Goal: Information Seeking & Learning: Learn about a topic

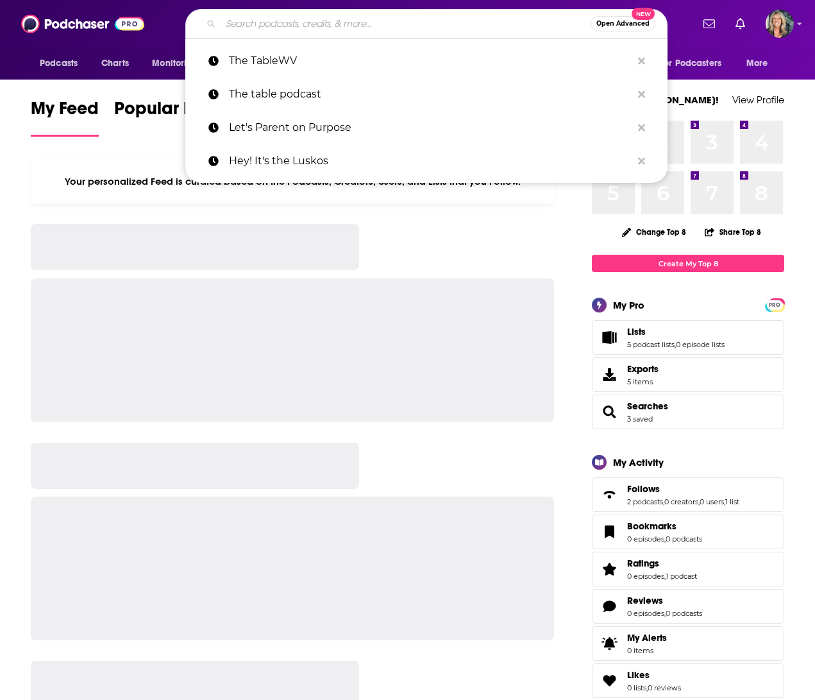
click at [228, 26] on input "Search podcasts, credits, & more..." at bounding box center [406, 23] width 370 height 21
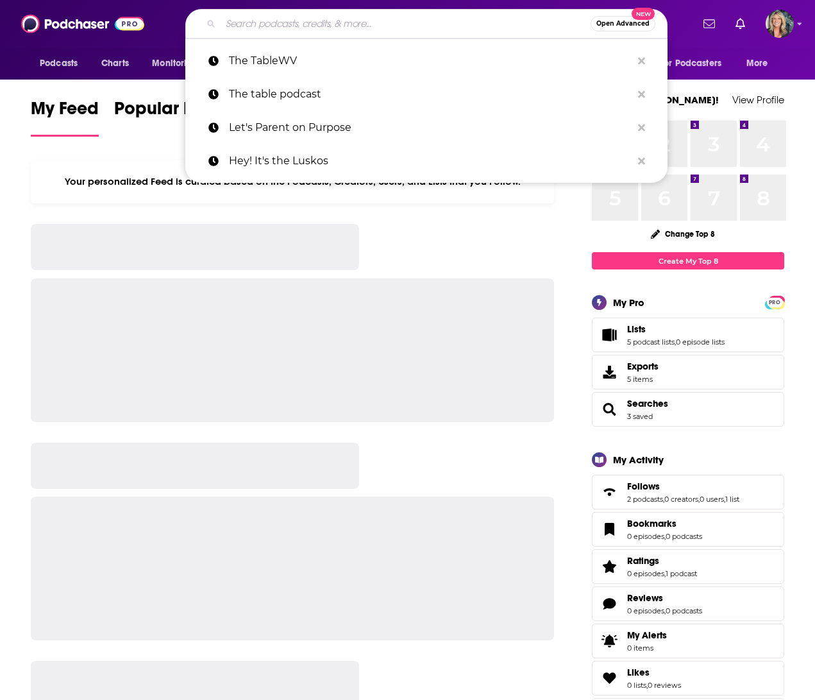
click at [221, 24] on input "Search podcasts, credits, & more..." at bounding box center [406, 23] width 370 height 21
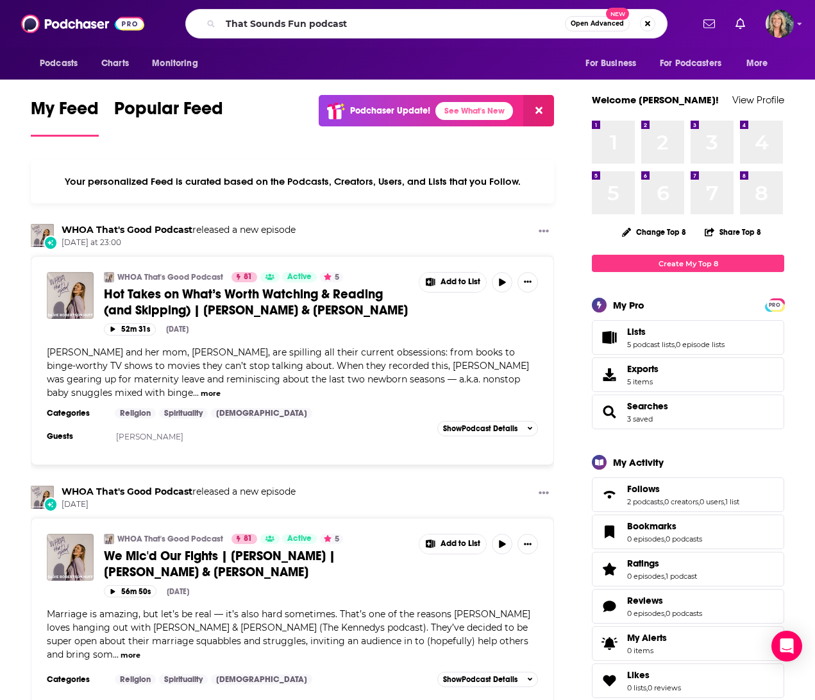
type input "That Sounds Fun podcast"
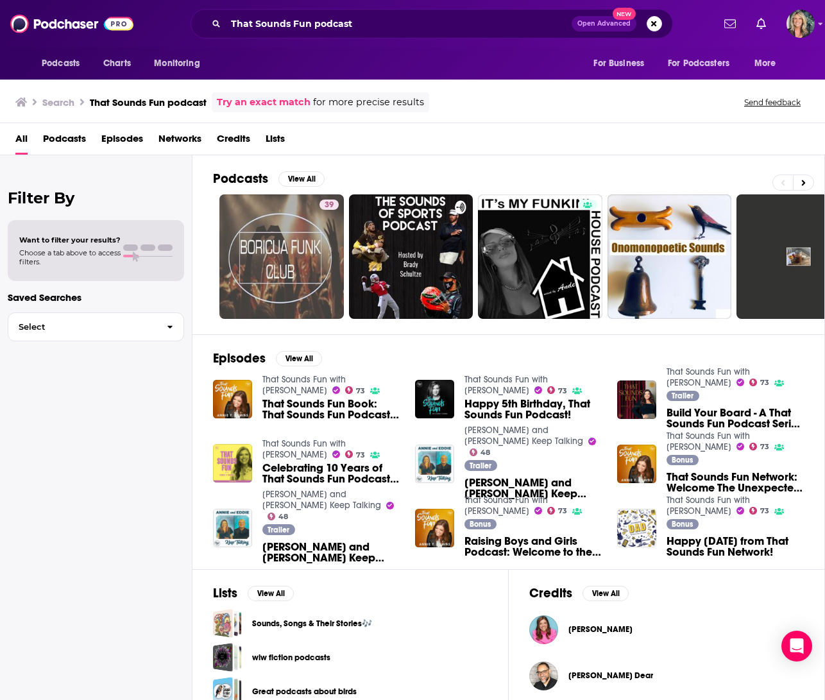
click at [284, 403] on span "That Sounds Fun Book: That Sounds Fun Podcast Studio" at bounding box center [330, 409] width 137 height 22
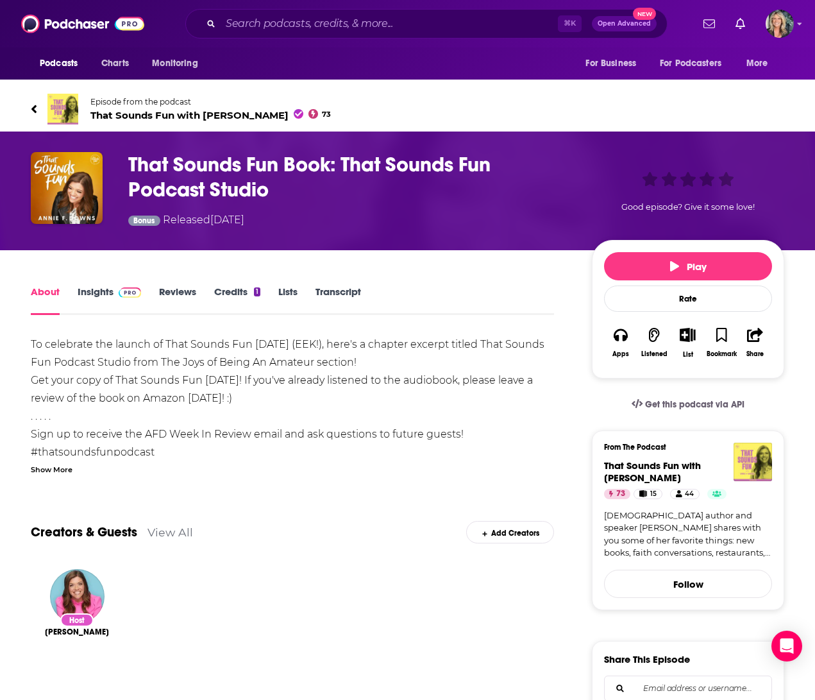
click at [96, 291] on link "Insights" at bounding box center [110, 300] width 64 height 30
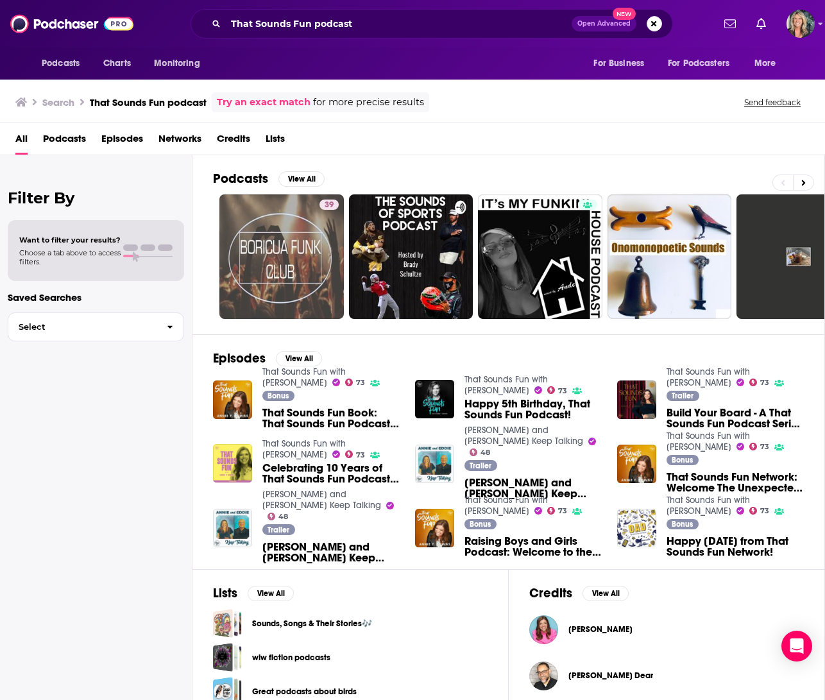
click at [292, 472] on span "Celebrating 10 Years of That Sounds Fun Podcast with Gratitude and a Recap of t…" at bounding box center [330, 474] width 137 height 22
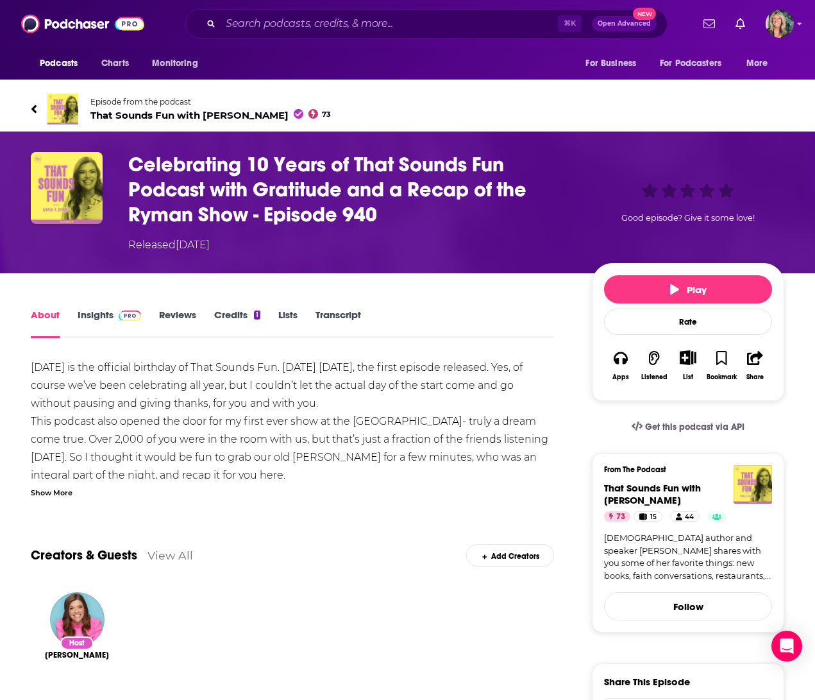
click at [33, 106] on icon at bounding box center [34, 109] width 6 height 13
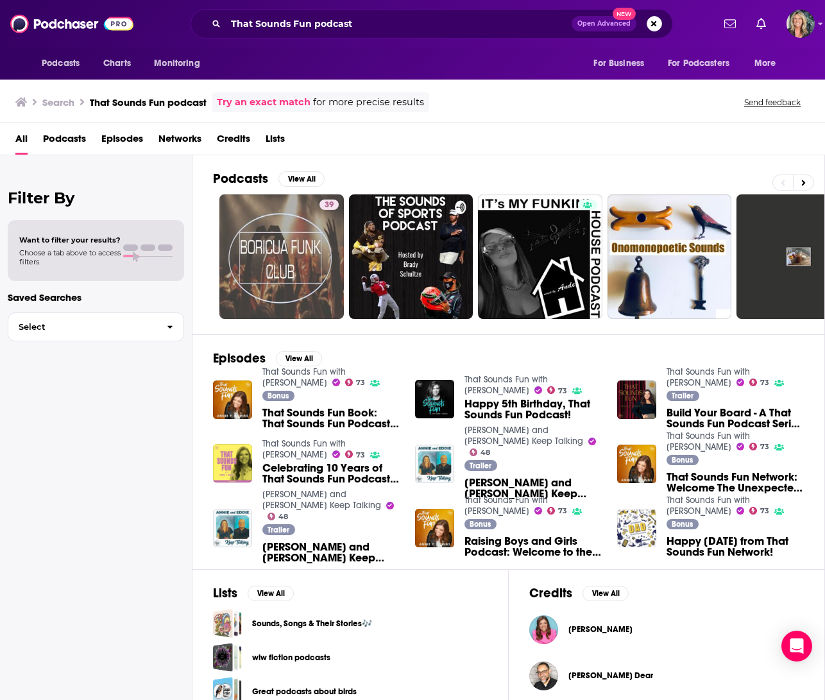
click at [236, 396] on img "That Sounds Fun Book: That Sounds Fun Podcast Studio" at bounding box center [232, 399] width 39 height 39
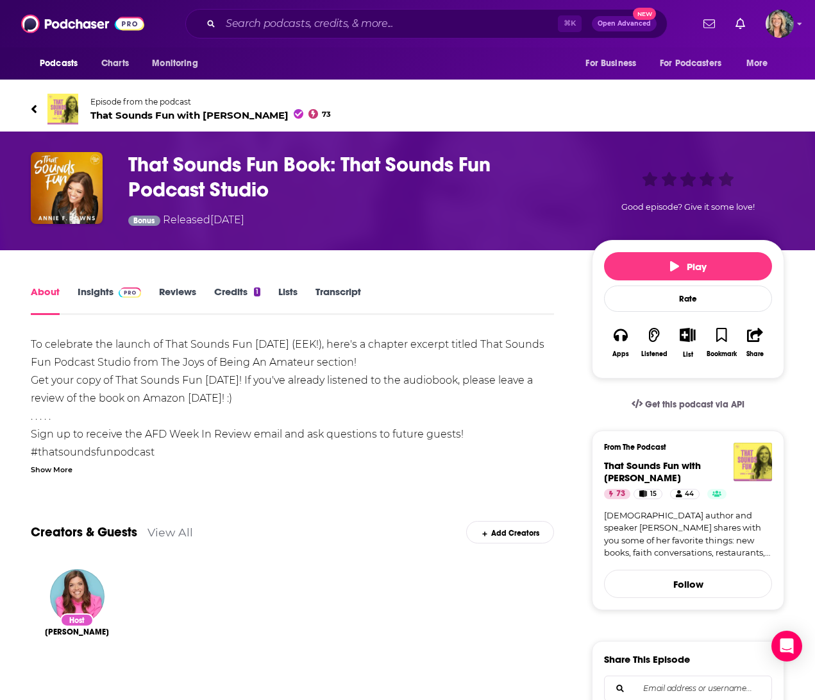
click at [92, 290] on link "Insights" at bounding box center [110, 300] width 64 height 30
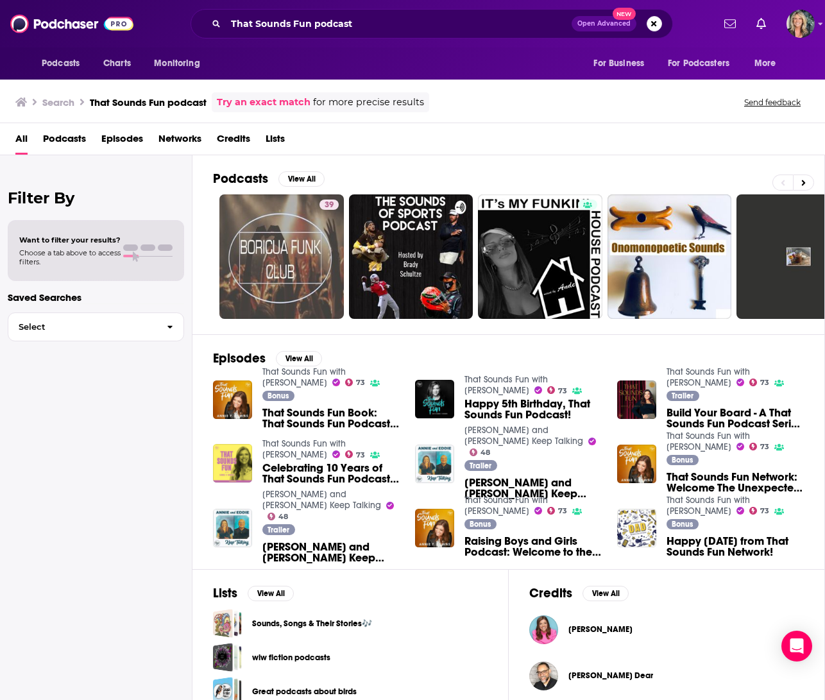
click at [298, 464] on span "Celebrating 10 Years of That Sounds Fun Podcast with Gratitude and a Recap of t…" at bounding box center [330, 474] width 137 height 22
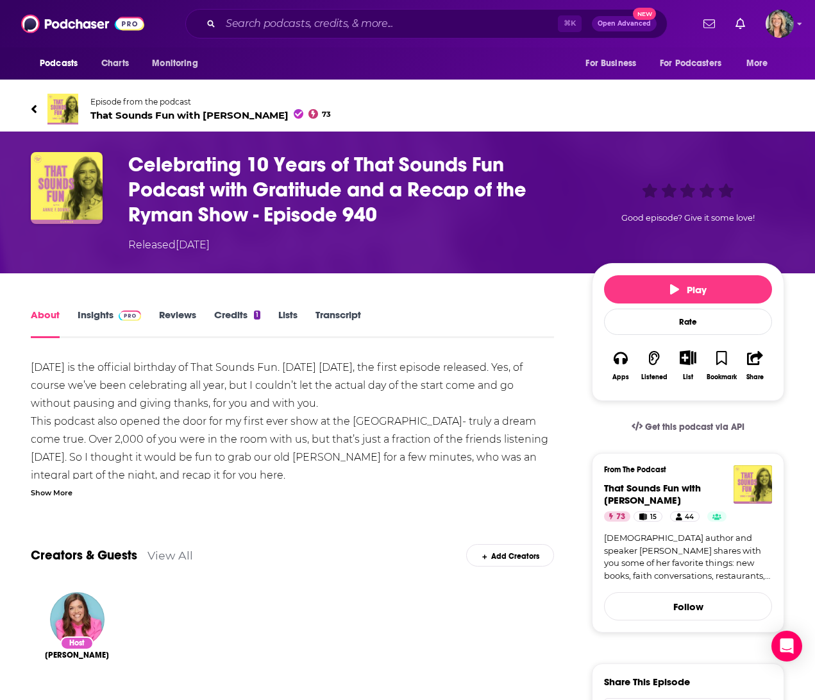
click at [102, 315] on link "Insights" at bounding box center [110, 324] width 64 height 30
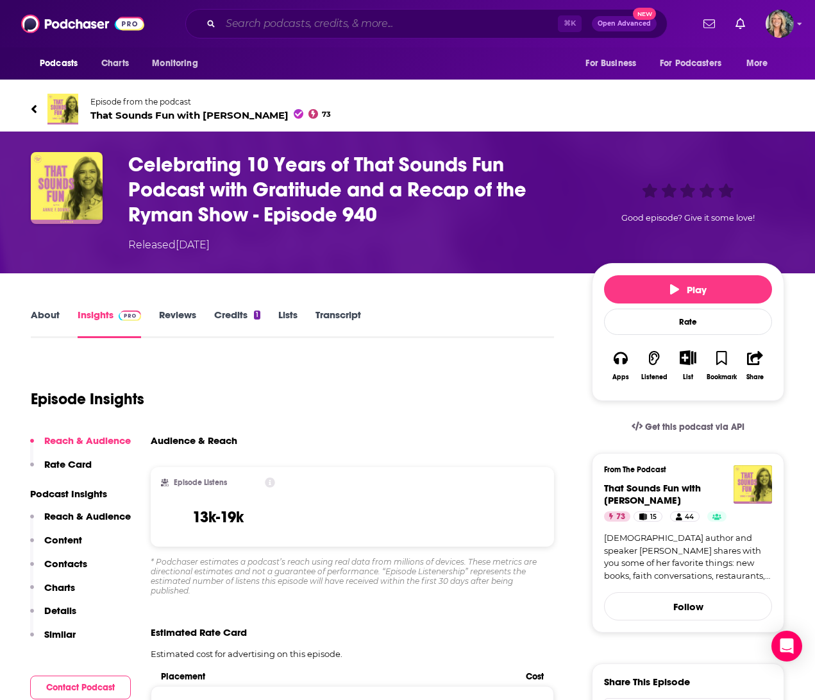
click at [223, 21] on input "Search podcasts, credits, & more..." at bounding box center [389, 23] width 337 height 21
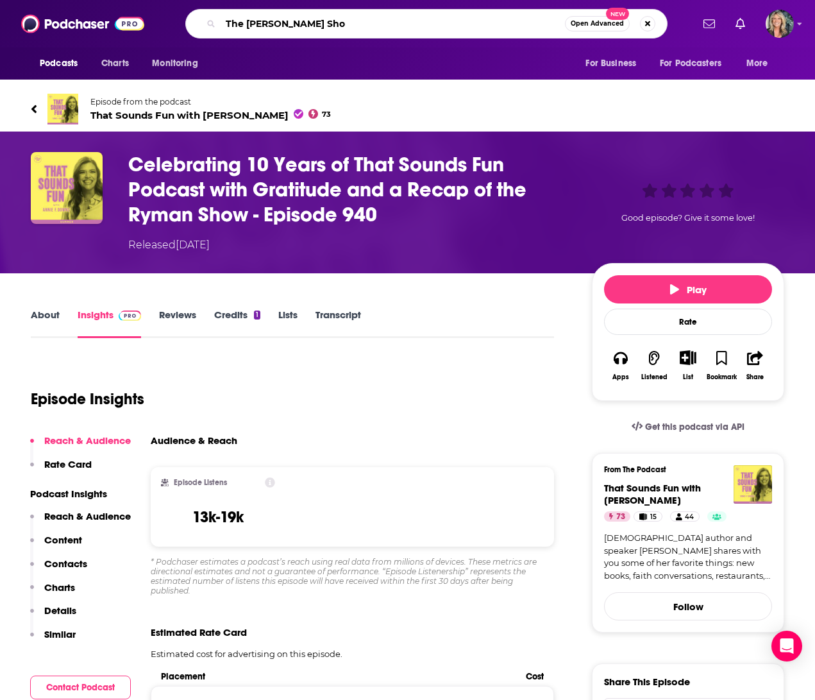
type input "The [PERSON_NAME] Show"
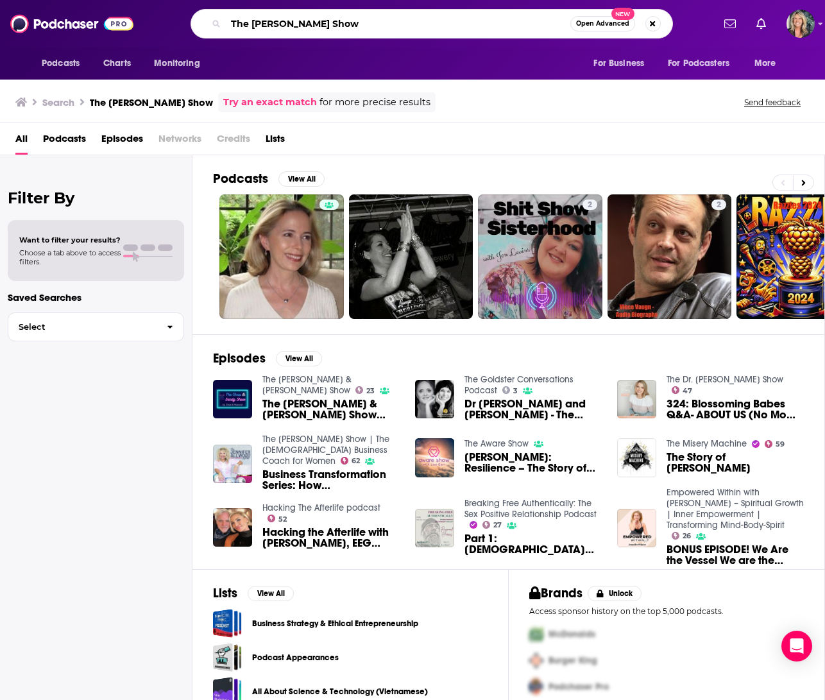
click at [332, 25] on input "The [PERSON_NAME] Show" at bounding box center [398, 23] width 344 height 21
drag, startPoint x: 325, startPoint y: 25, endPoint x: 327, endPoint y: 38, distance: 13.0
click at [325, 25] on input "The [PERSON_NAME] Show" at bounding box center [398, 23] width 344 height 21
click at [328, 23] on input "The [PERSON_NAME] Show" at bounding box center [398, 23] width 344 height 21
click at [370, 24] on input "The [PERSON_NAME] Show" at bounding box center [398, 23] width 344 height 21
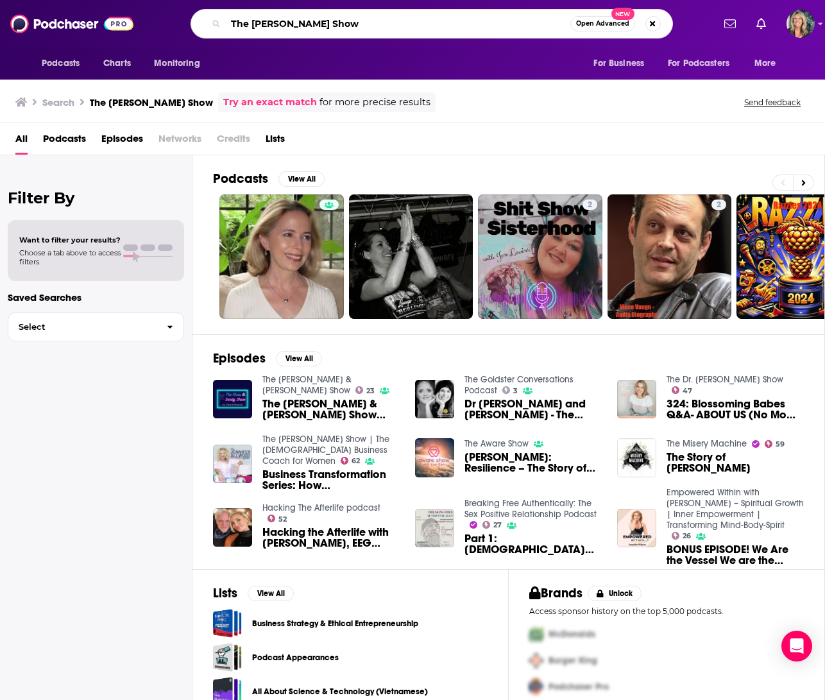
type input "The [PERSON_NAME] Show"
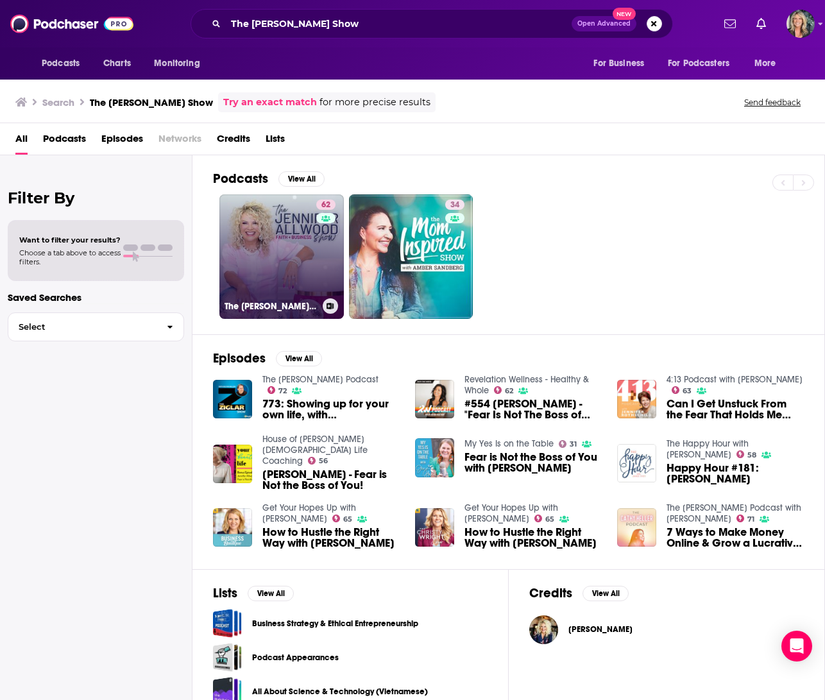
click at [308, 241] on link "62 The [PERSON_NAME] Show | The [DEMOGRAPHIC_DATA] Business Coach for Women" at bounding box center [281, 256] width 124 height 124
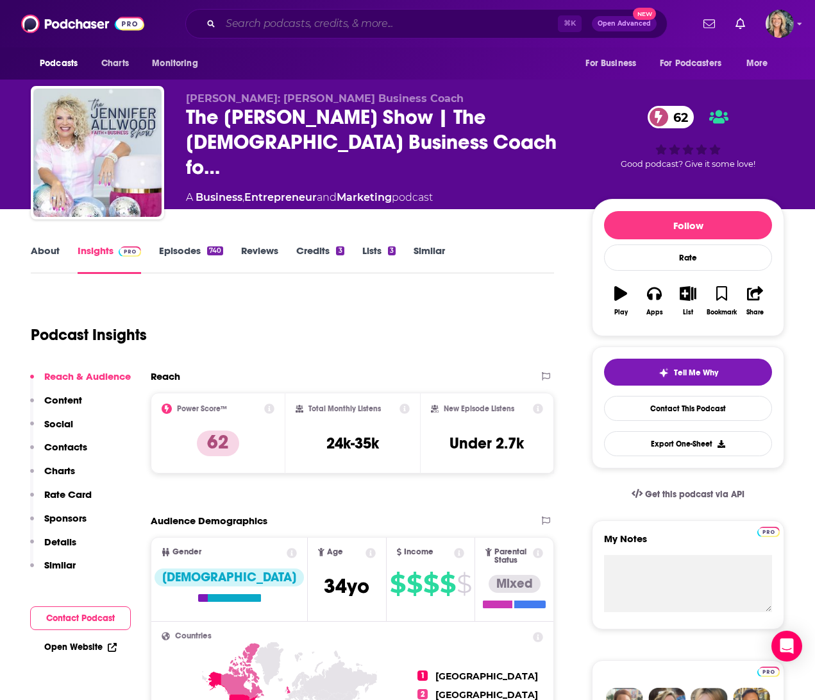
click at [248, 26] on input "Search podcasts, credits, & more..." at bounding box center [389, 23] width 337 height 21
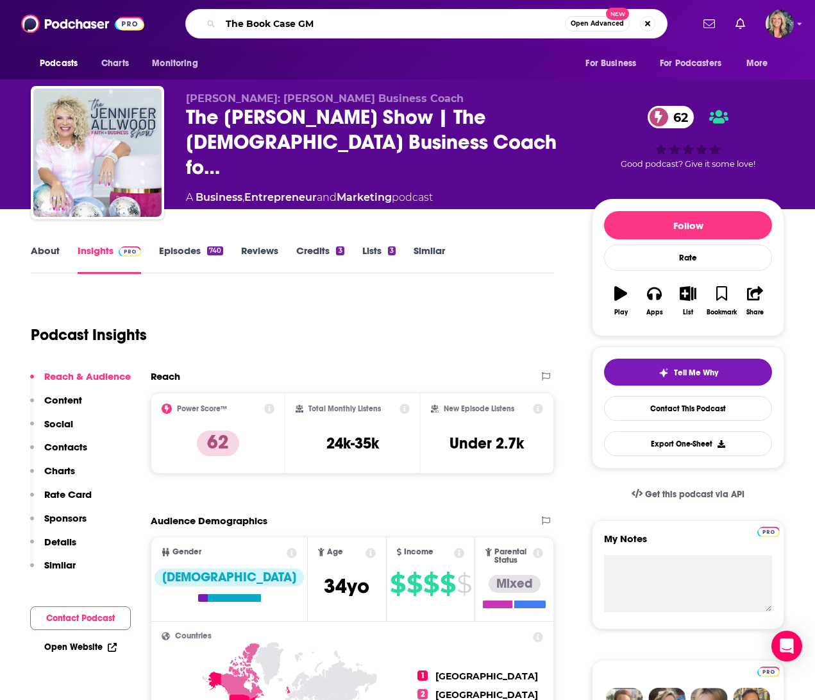
type input "The Book Case GMA"
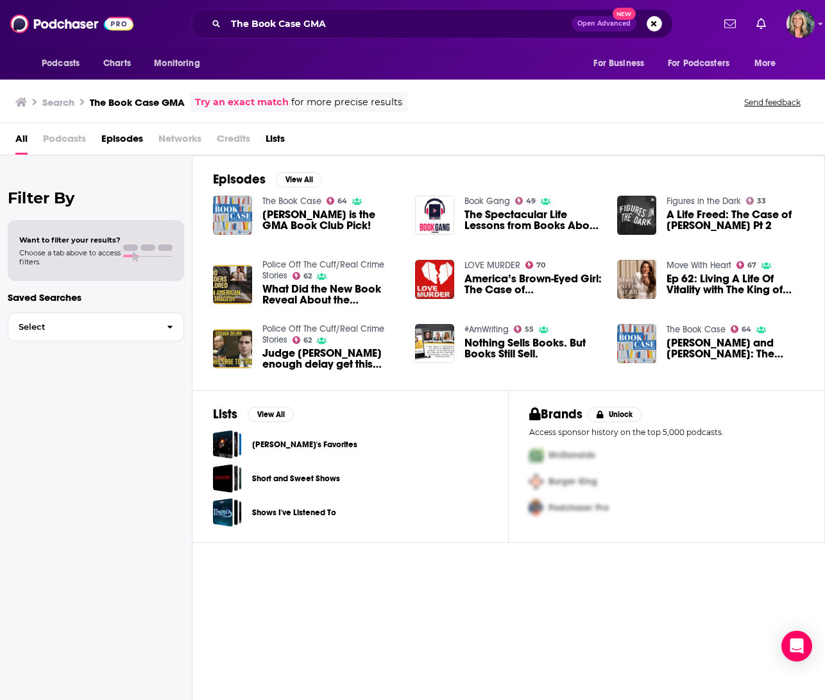
click at [283, 214] on span "[PERSON_NAME] is the GMA Book Club Pick!" at bounding box center [330, 220] width 137 height 22
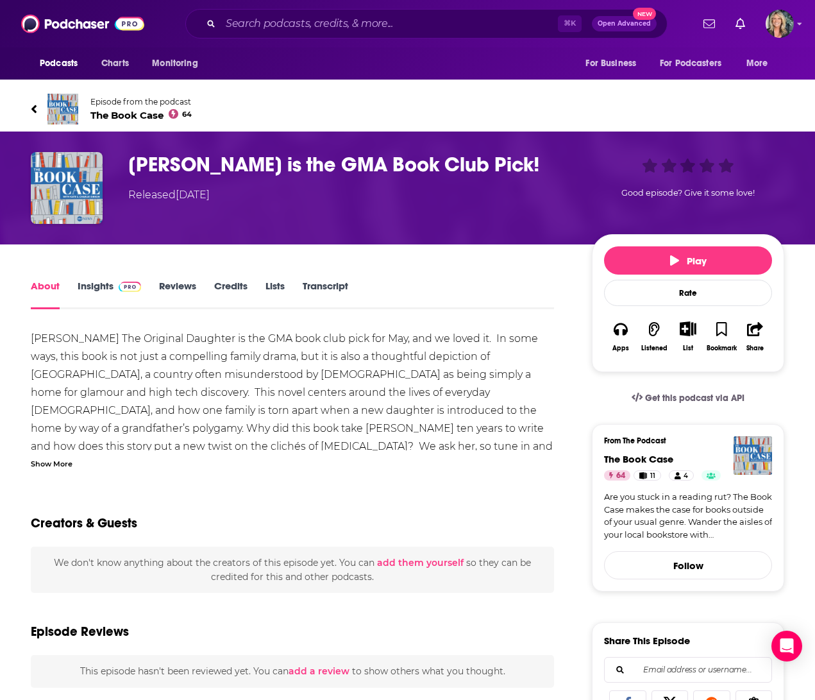
click at [89, 291] on link "Insights" at bounding box center [110, 295] width 64 height 30
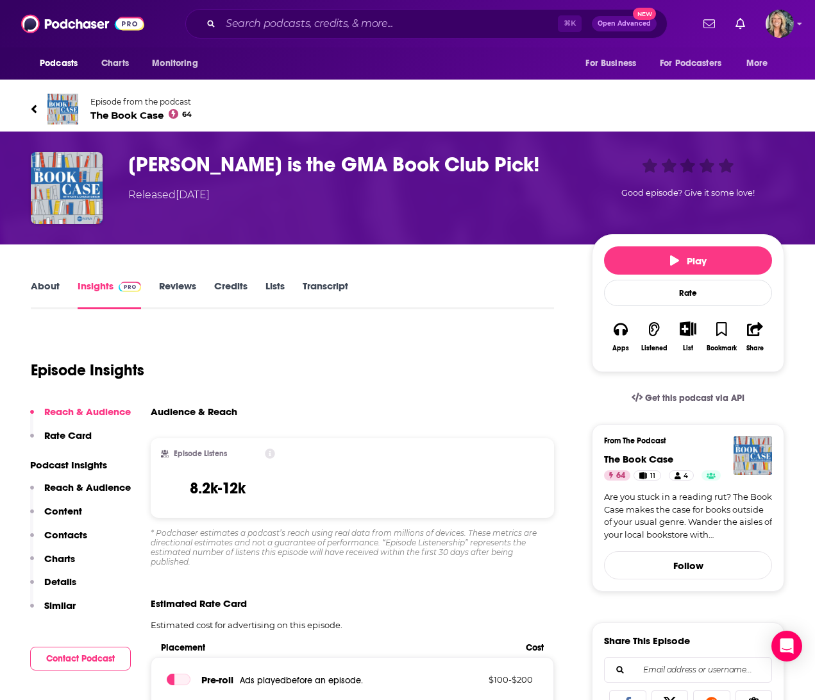
click at [124, 115] on span "The Book Case 64" at bounding box center [140, 115] width 101 height 12
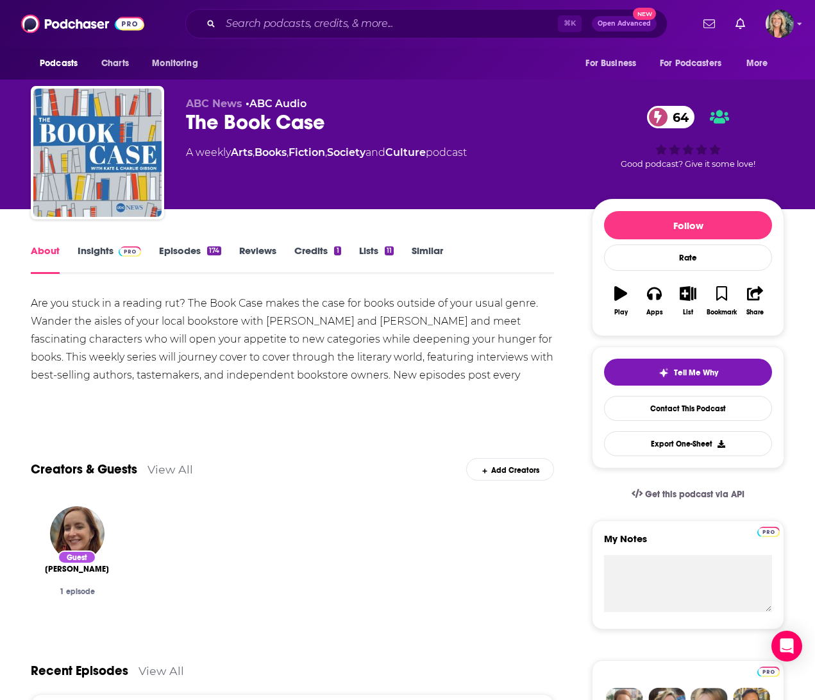
click at [103, 248] on link "Insights" at bounding box center [110, 259] width 64 height 30
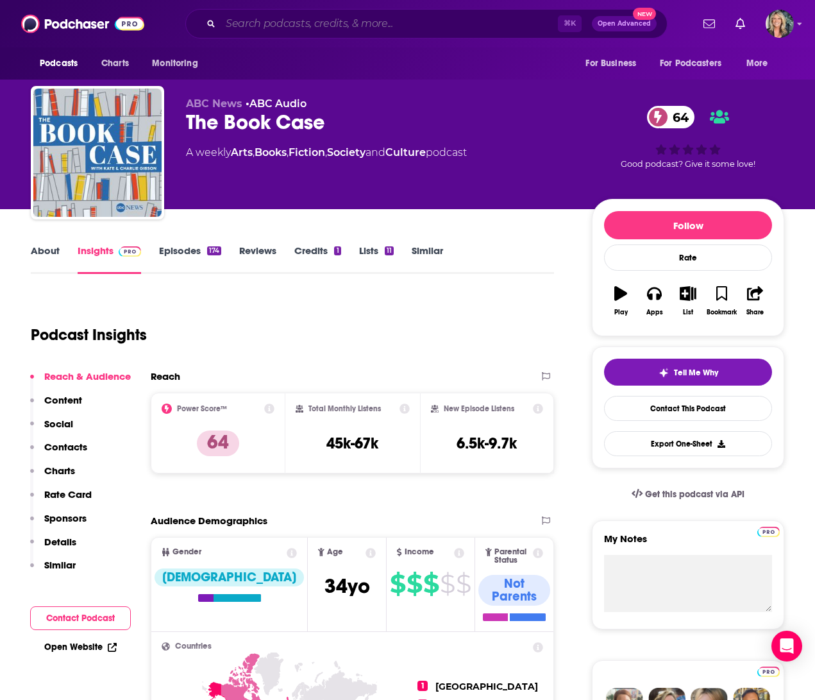
click at [271, 26] on input "Search podcasts, credits, & more..." at bounding box center [389, 23] width 337 height 21
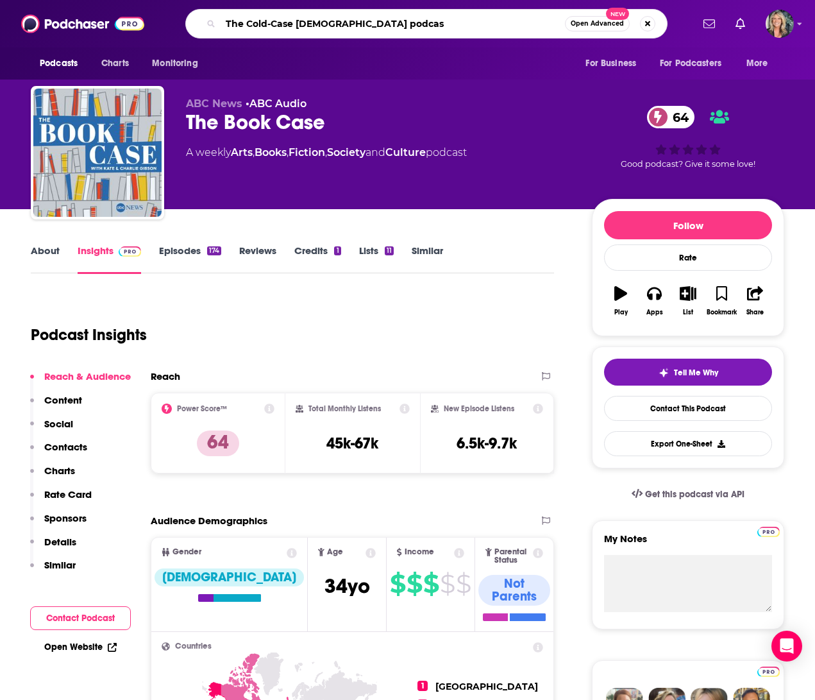
type input "The Cold-Case [DEMOGRAPHIC_DATA] podcast"
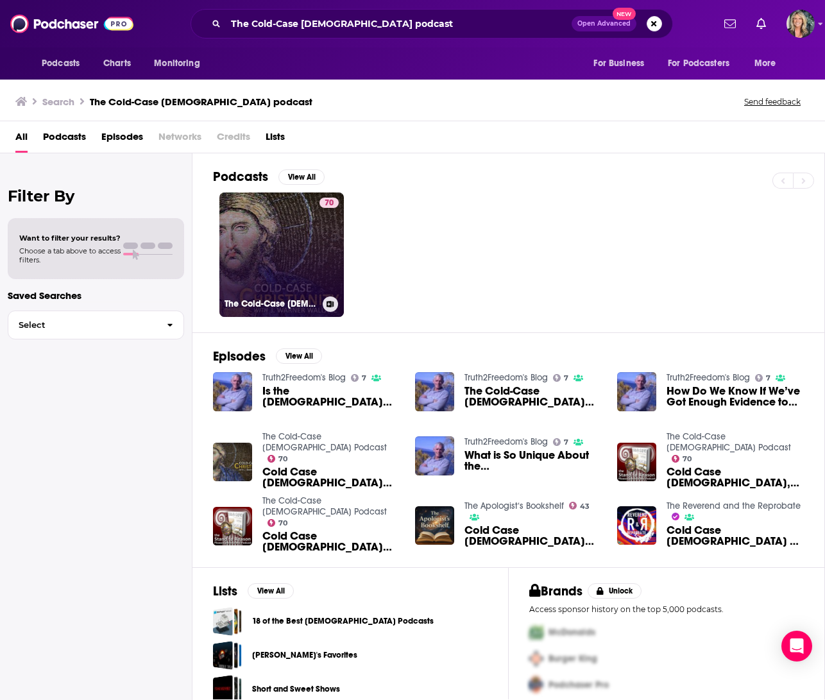
click at [276, 252] on link "70 The Cold-Case [DEMOGRAPHIC_DATA] Podcast" at bounding box center [281, 254] width 124 height 124
